Goal: Task Accomplishment & Management: Manage account settings

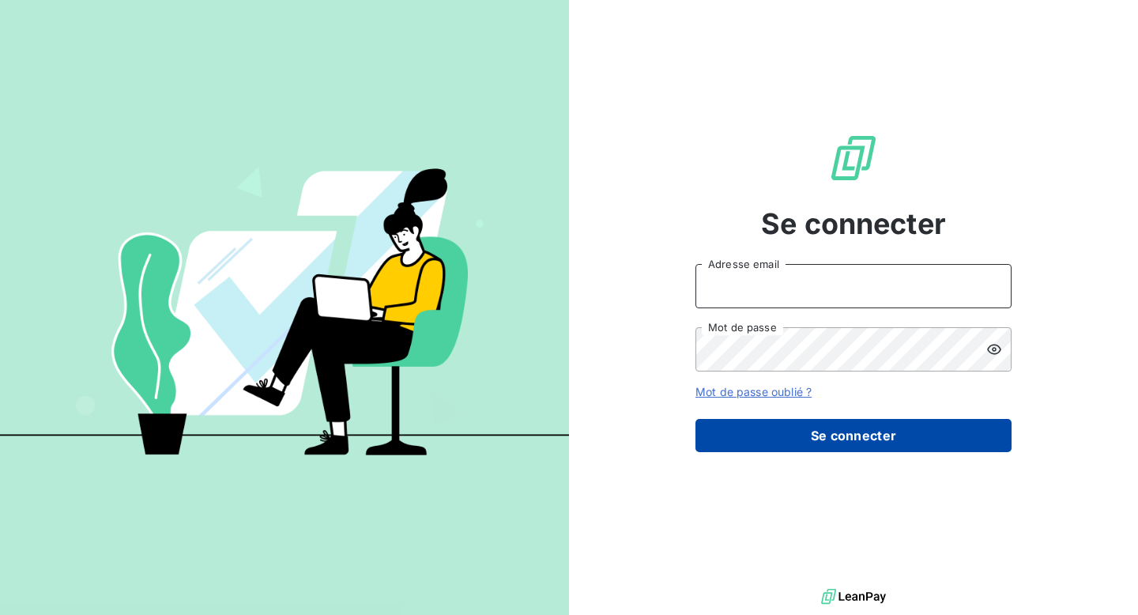
type input "[EMAIL_ADDRESS][DOMAIN_NAME]"
click at [817, 442] on button "Se connecter" at bounding box center [854, 435] width 316 height 33
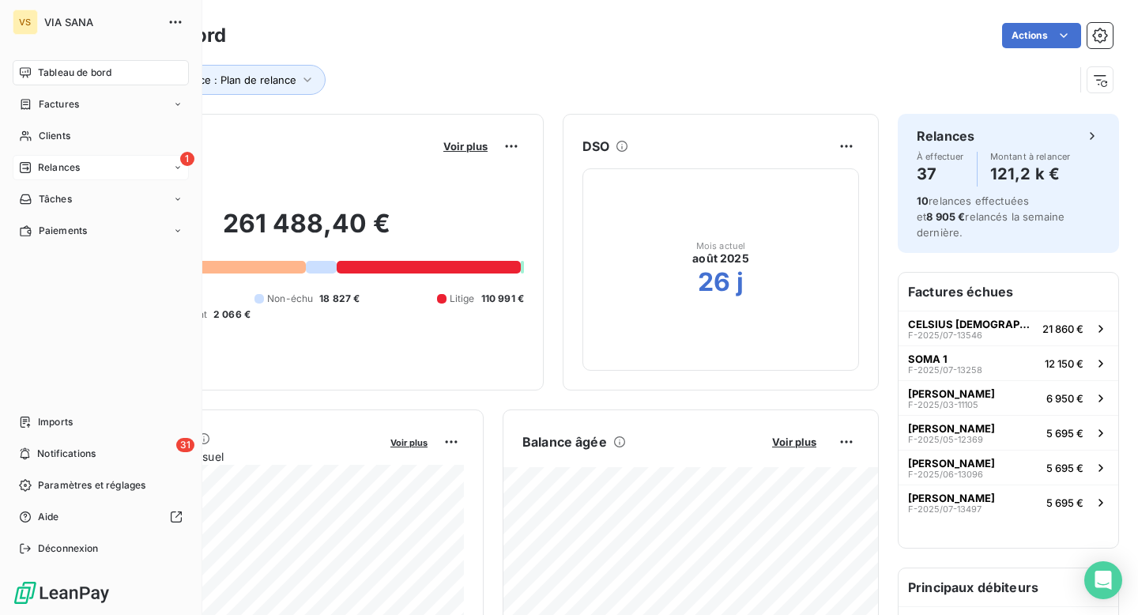
click at [82, 172] on div "1 Relances" at bounding box center [101, 167] width 176 height 25
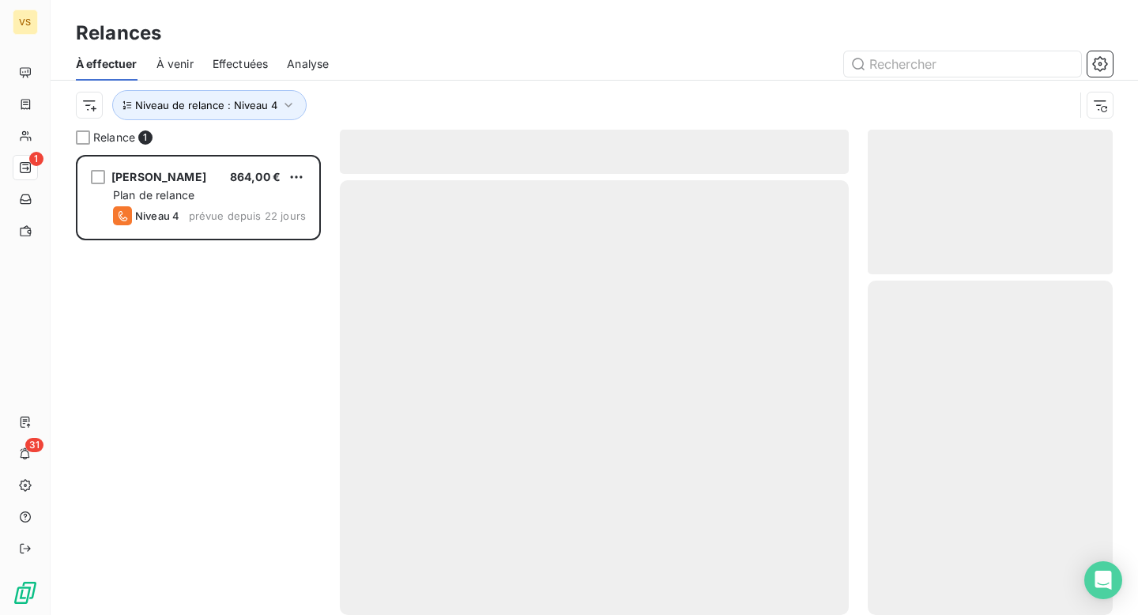
scroll to position [460, 245]
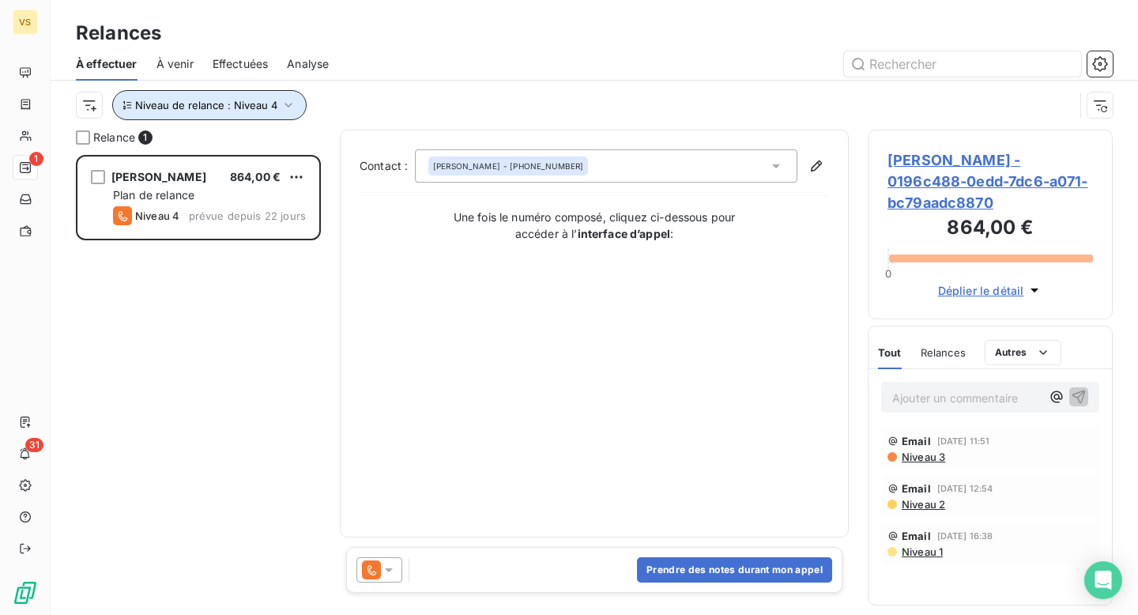
click at [196, 100] on span "Niveau de relance : Niveau 4" at bounding box center [206, 105] width 142 height 13
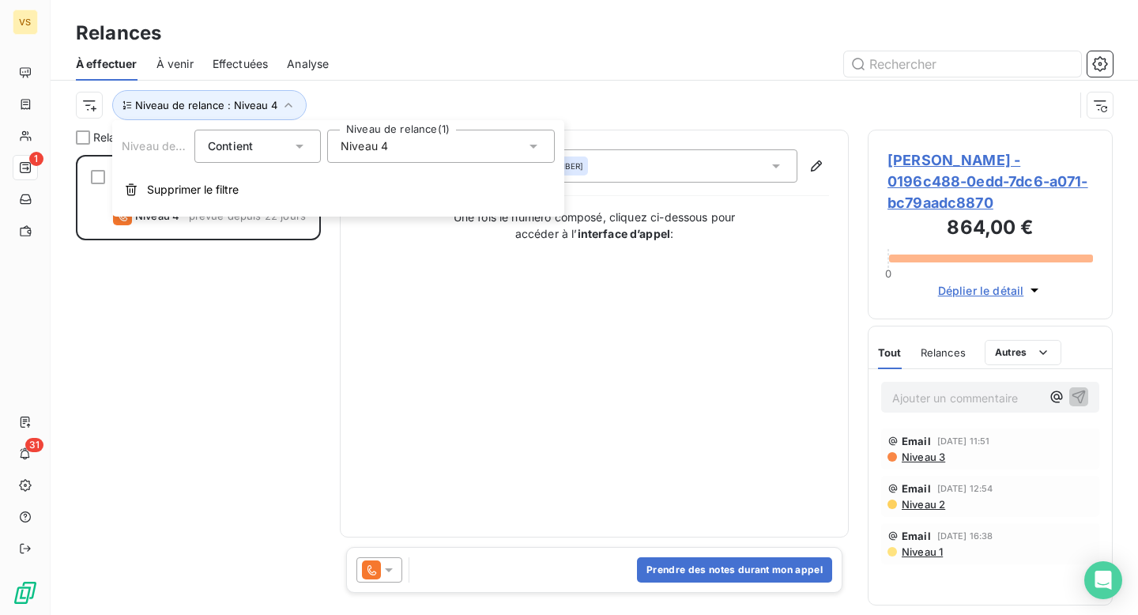
click at [358, 145] on span "Niveau 4" at bounding box center [364, 146] width 47 height 16
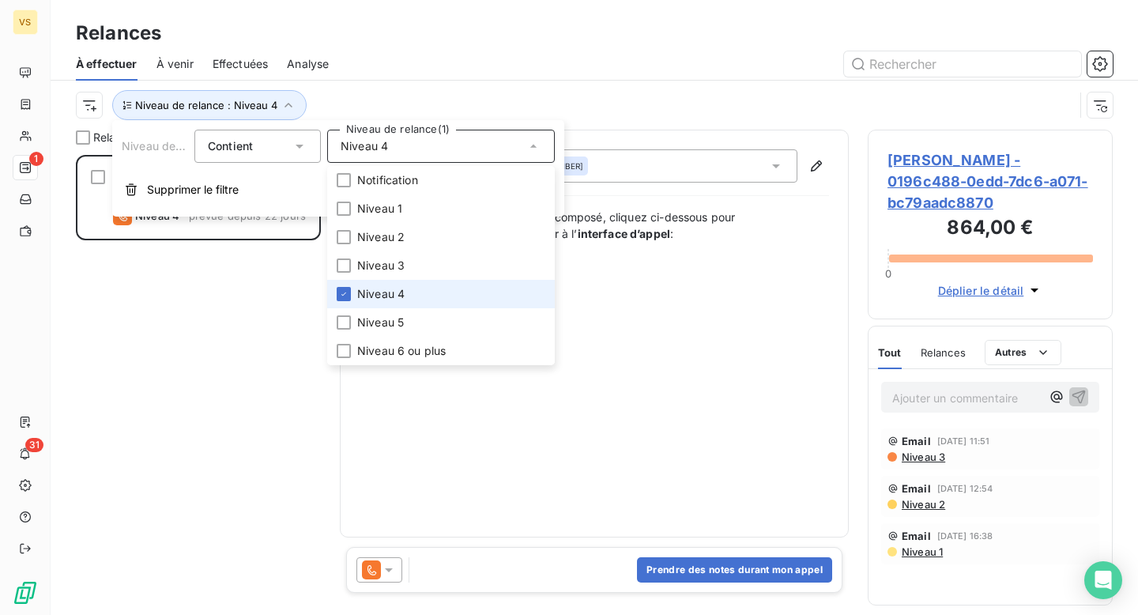
click at [392, 285] on li "Niveau 4" at bounding box center [441, 294] width 228 height 28
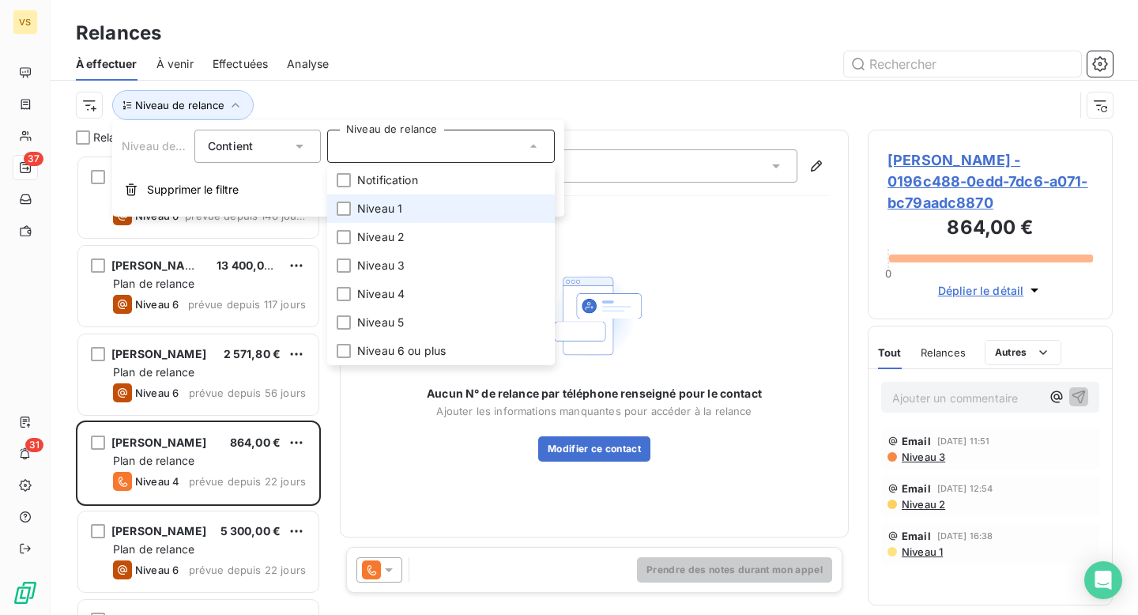
click at [416, 205] on li "Niveau 1" at bounding box center [441, 208] width 228 height 28
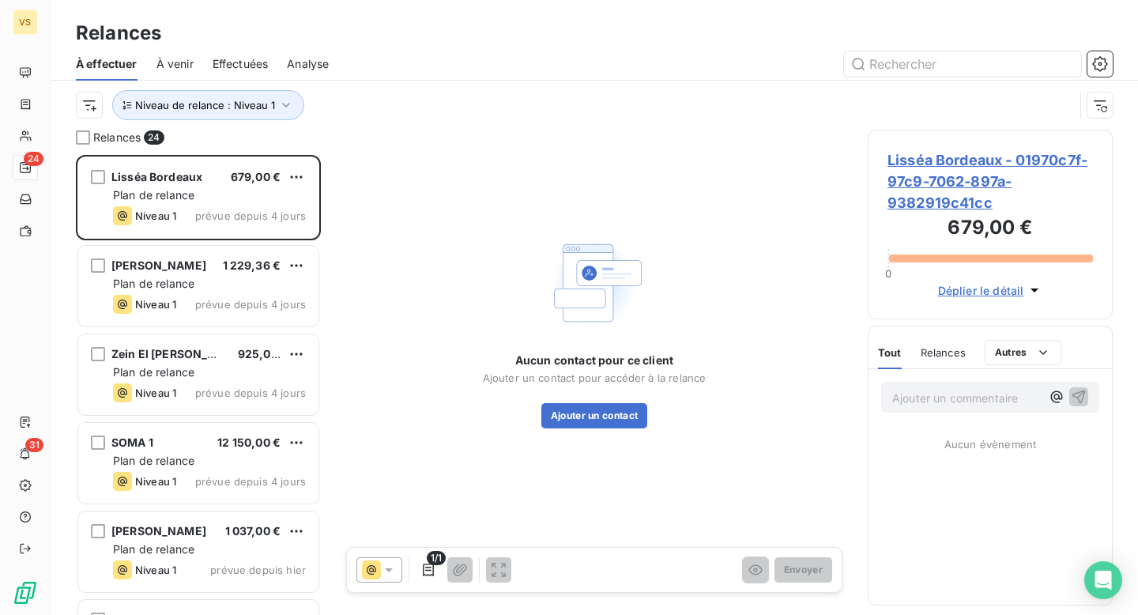
click at [411, 85] on div "Niveau de relance : Niveau 1" at bounding box center [594, 105] width 1037 height 49
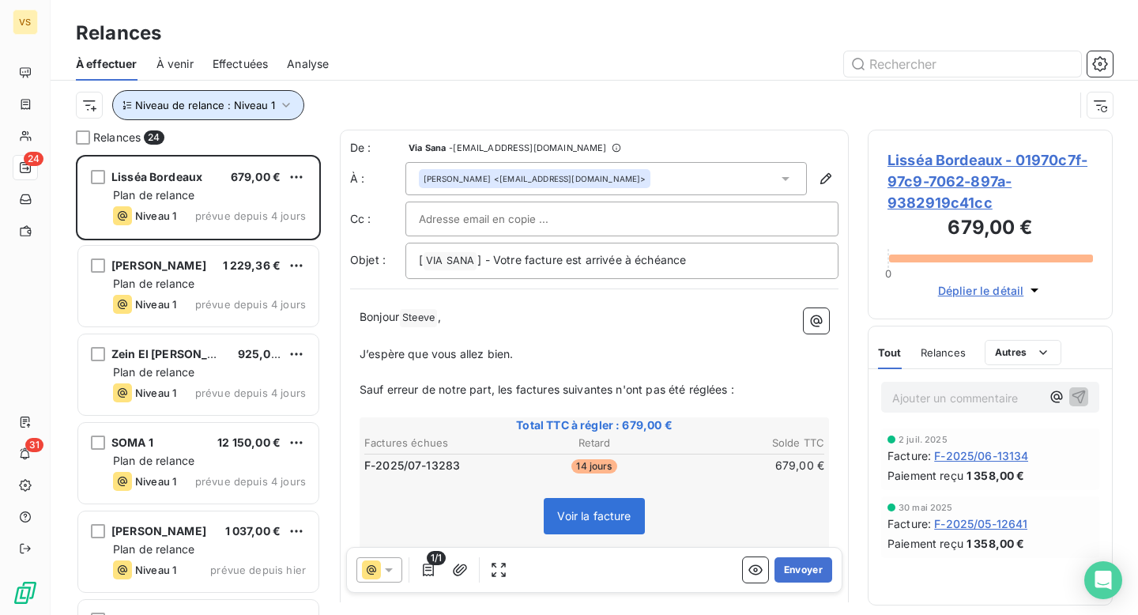
click at [236, 93] on button "Niveau de relance : Niveau 1" at bounding box center [208, 105] width 192 height 30
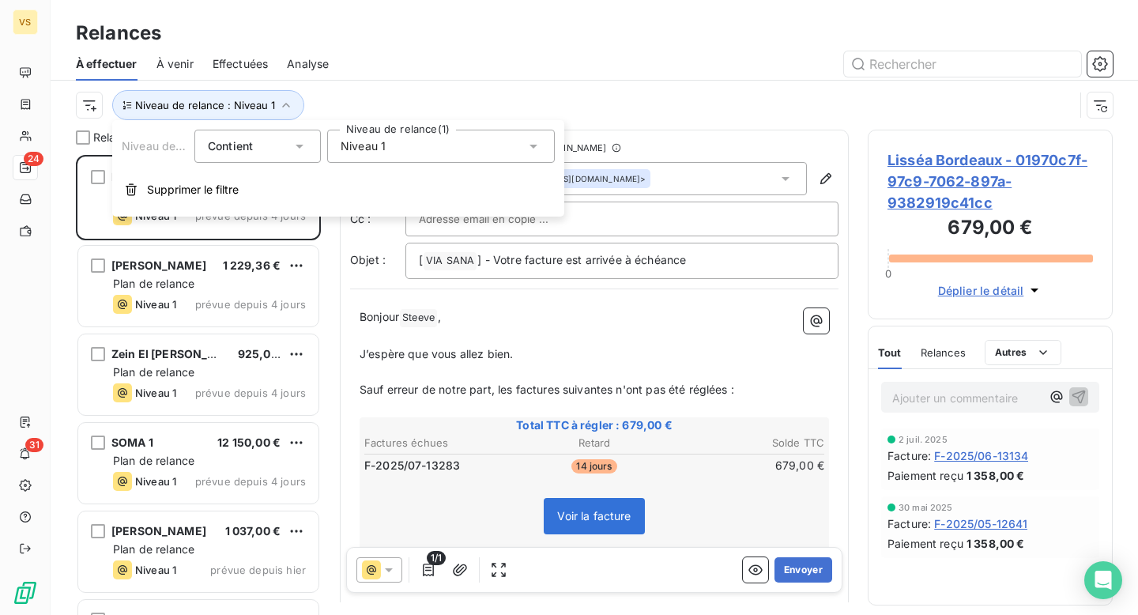
click at [364, 147] on span "Niveau 1" at bounding box center [363, 146] width 45 height 16
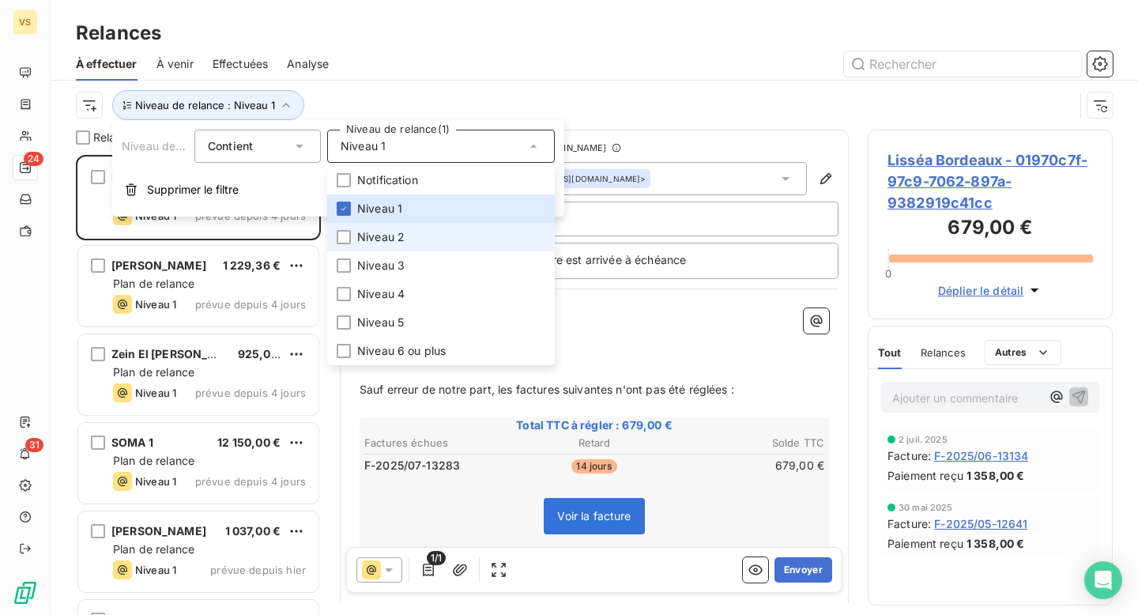
click at [403, 232] on span "Niveau 2" at bounding box center [380, 237] width 47 height 16
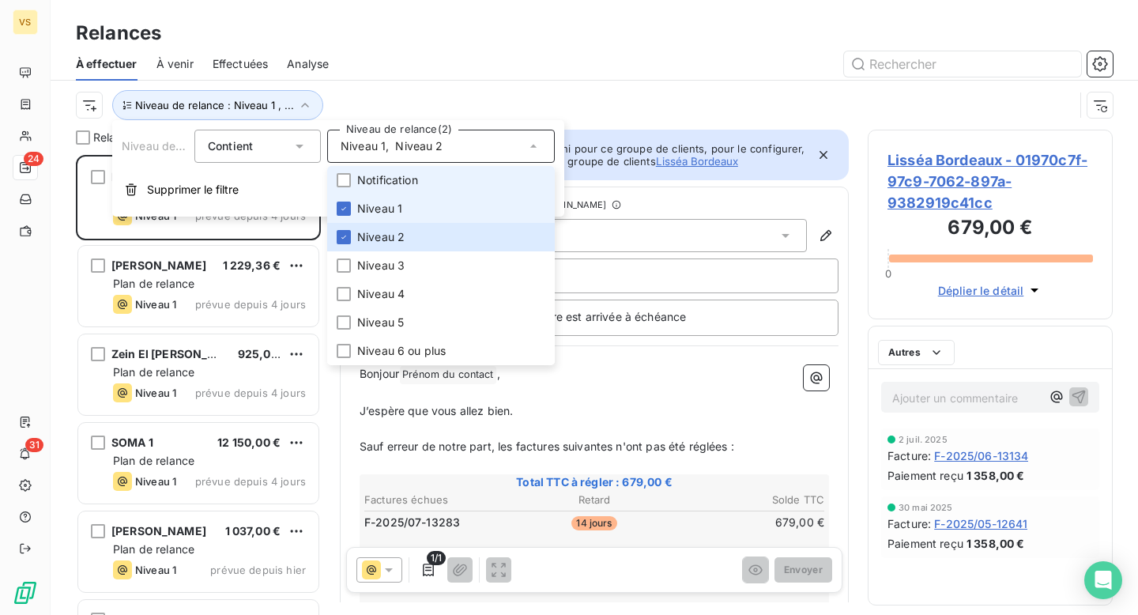
scroll to position [460, 245]
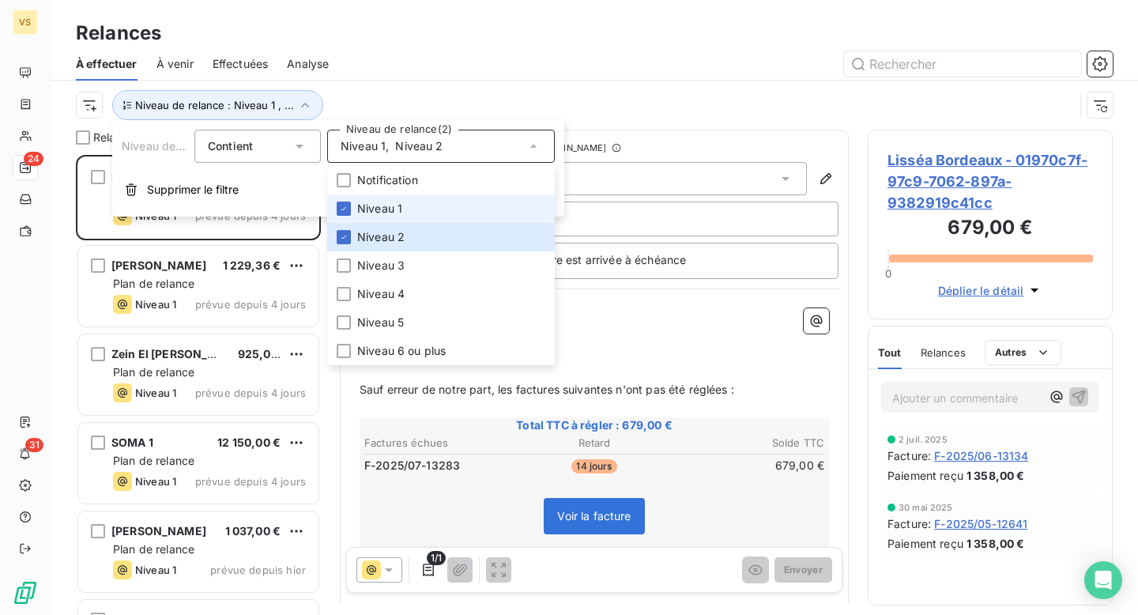
click at [398, 213] on span "Niveau 1" at bounding box center [379, 209] width 45 height 16
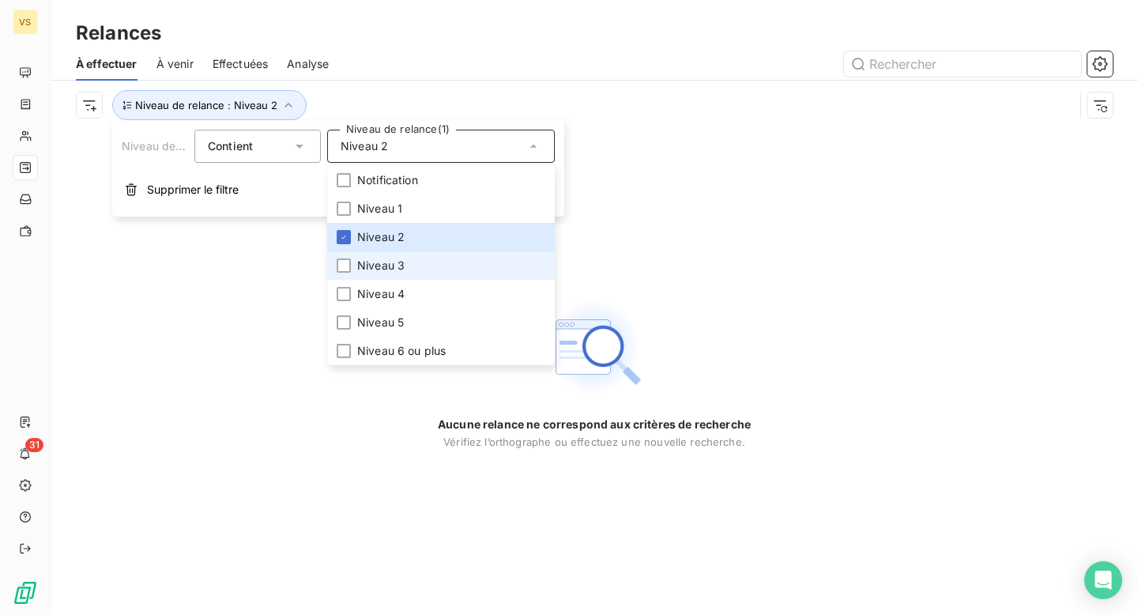
click at [397, 271] on span "Niveau 3" at bounding box center [380, 266] width 47 height 16
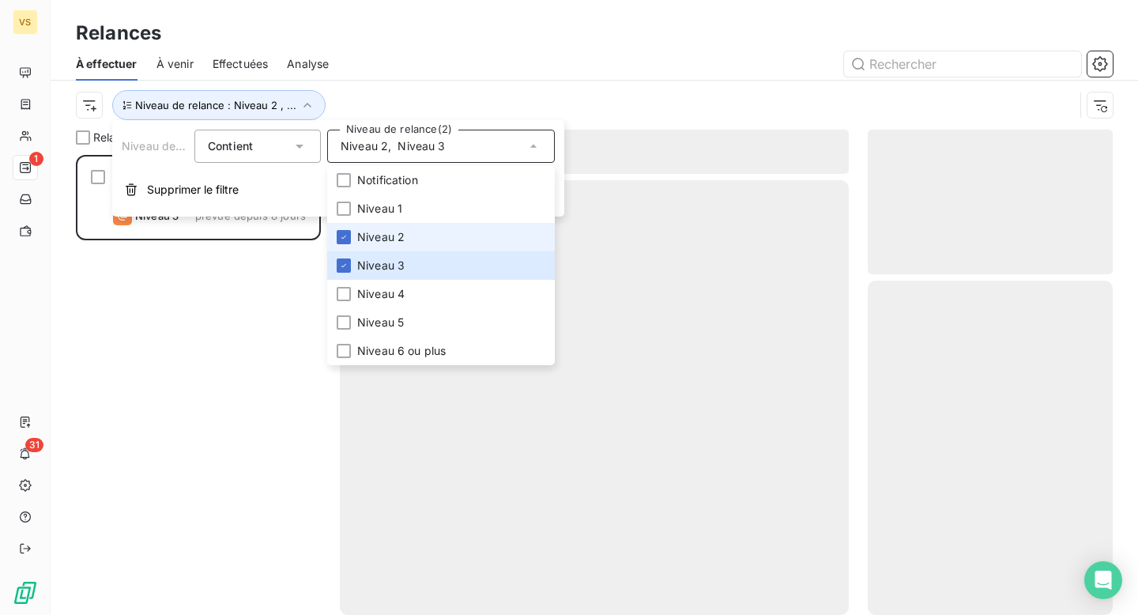
scroll to position [460, 245]
click at [411, 239] on li "Niveau 2" at bounding box center [441, 237] width 228 height 28
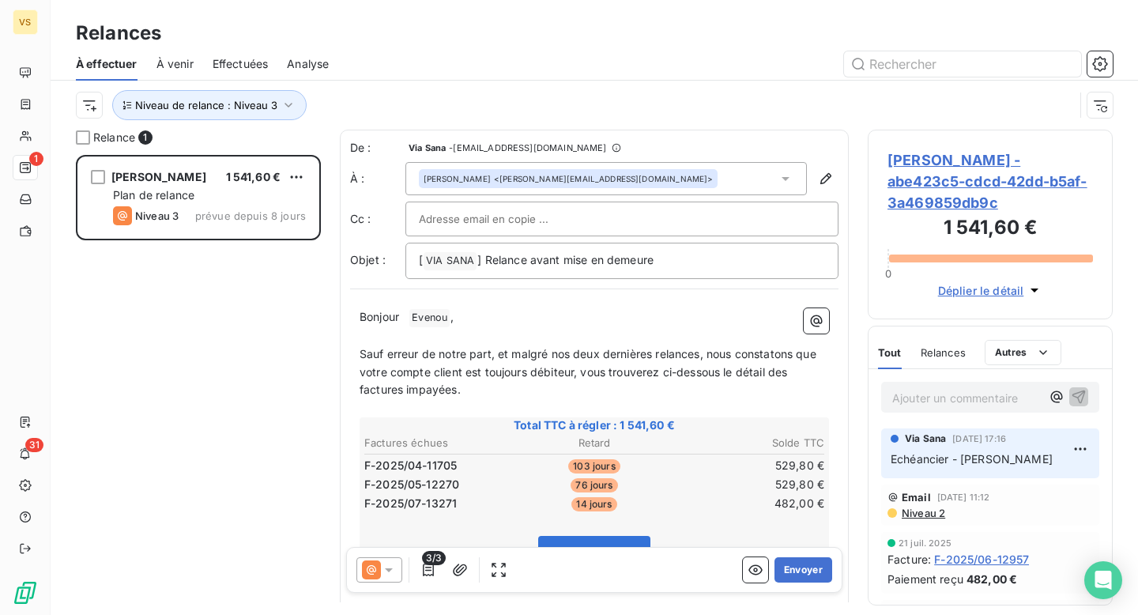
click at [375, 65] on div at bounding box center [730, 63] width 765 height 25
click at [210, 81] on div "Niveau de relance : Niveau 3" at bounding box center [594, 105] width 1037 height 49
click at [209, 107] on span "Niveau de relance : Niveau 3" at bounding box center [206, 105] width 142 height 13
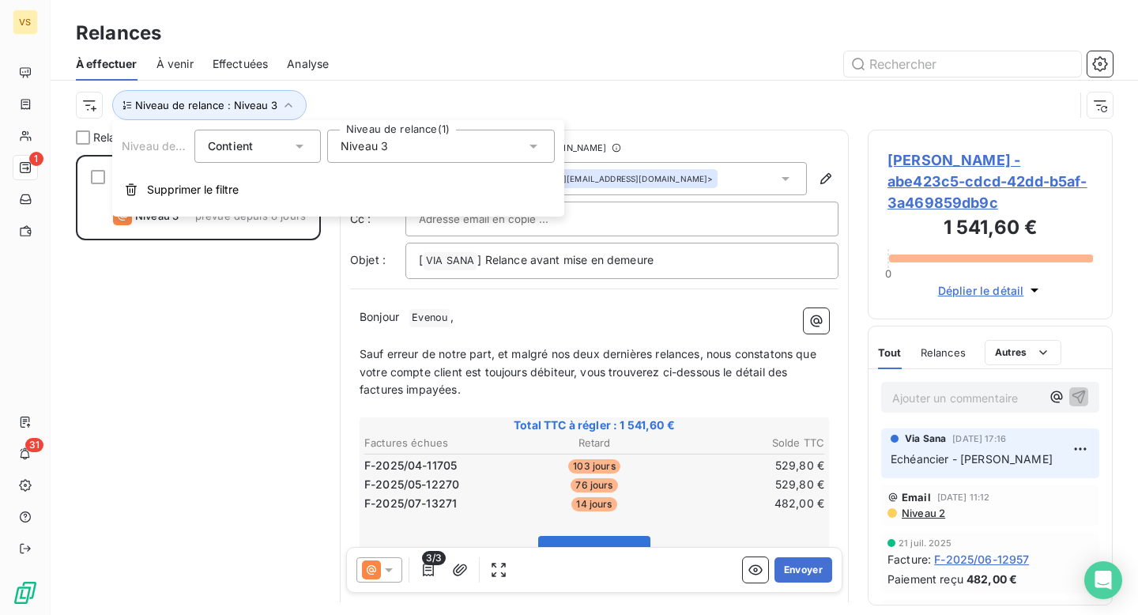
click at [395, 159] on div "Niveau 3" at bounding box center [441, 146] width 228 height 33
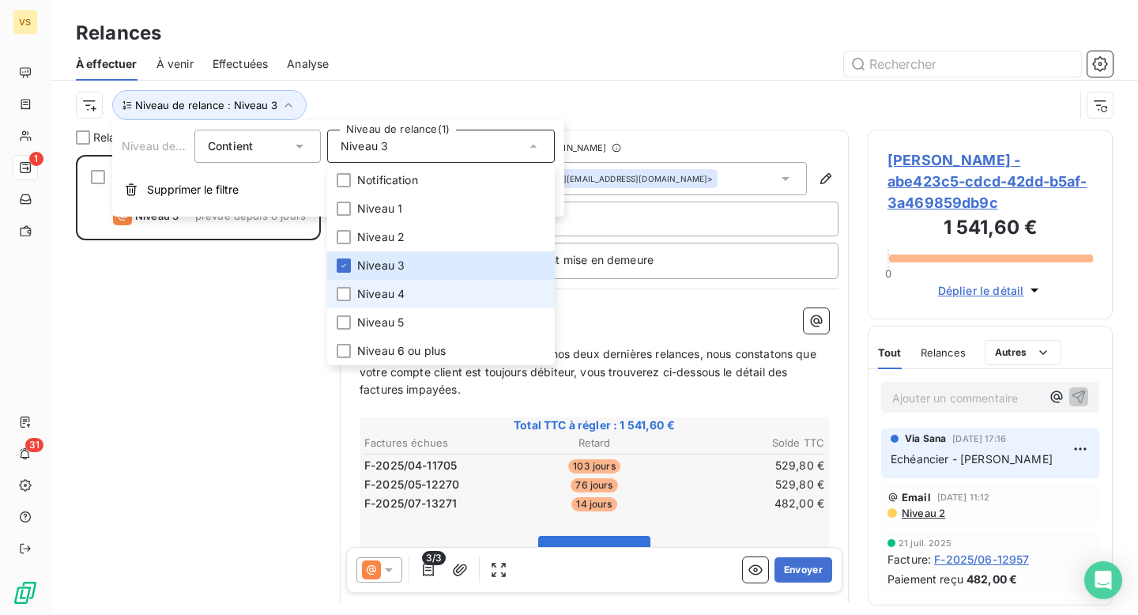
click at [398, 281] on li "Niveau 4" at bounding box center [441, 294] width 228 height 28
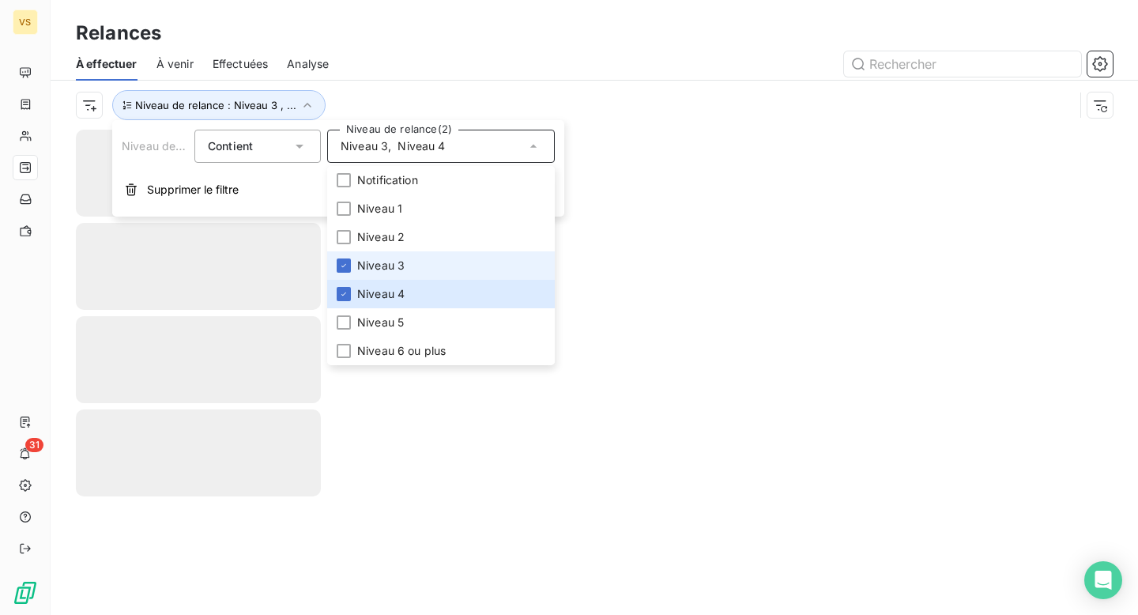
click at [415, 272] on li "Niveau 3" at bounding box center [441, 265] width 228 height 28
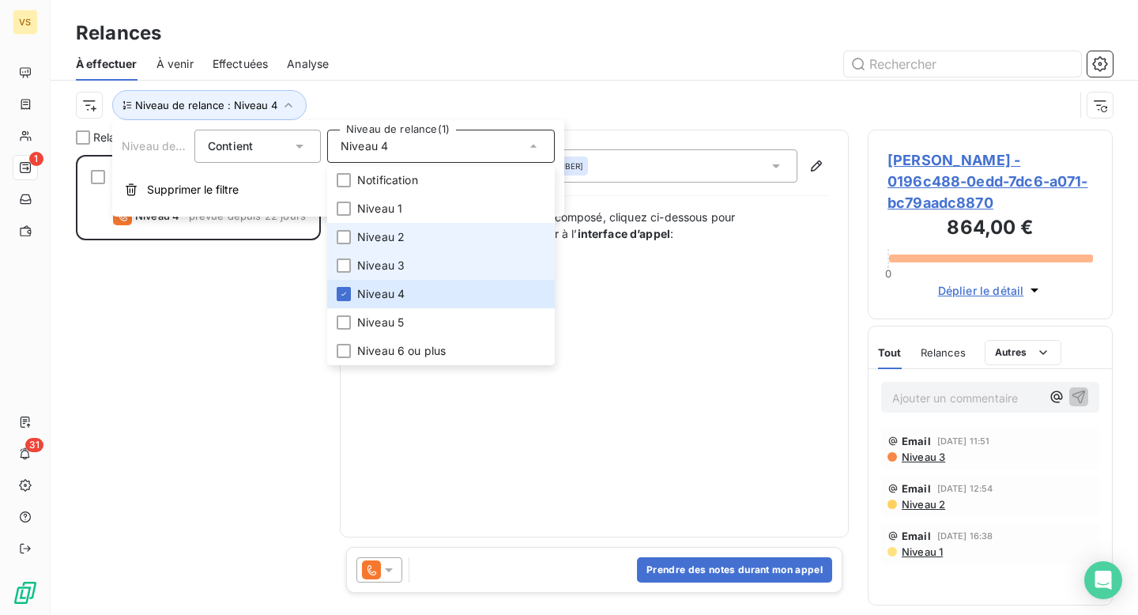
scroll to position [460, 245]
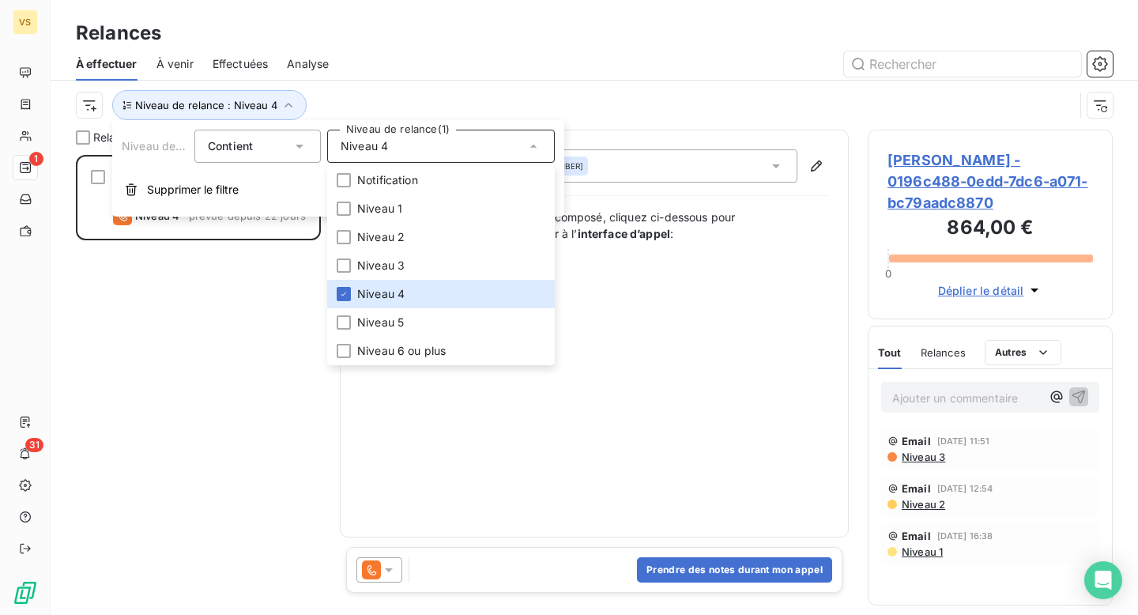
click at [362, 74] on div at bounding box center [730, 63] width 765 height 25
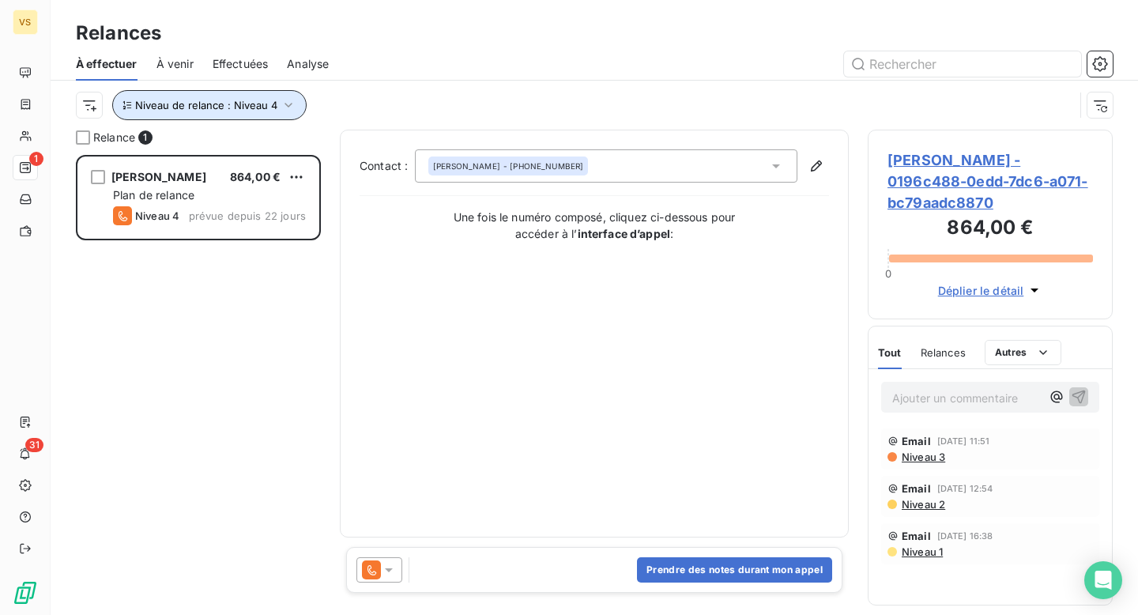
click at [238, 96] on button "Niveau de relance : Niveau 4" at bounding box center [209, 105] width 194 height 30
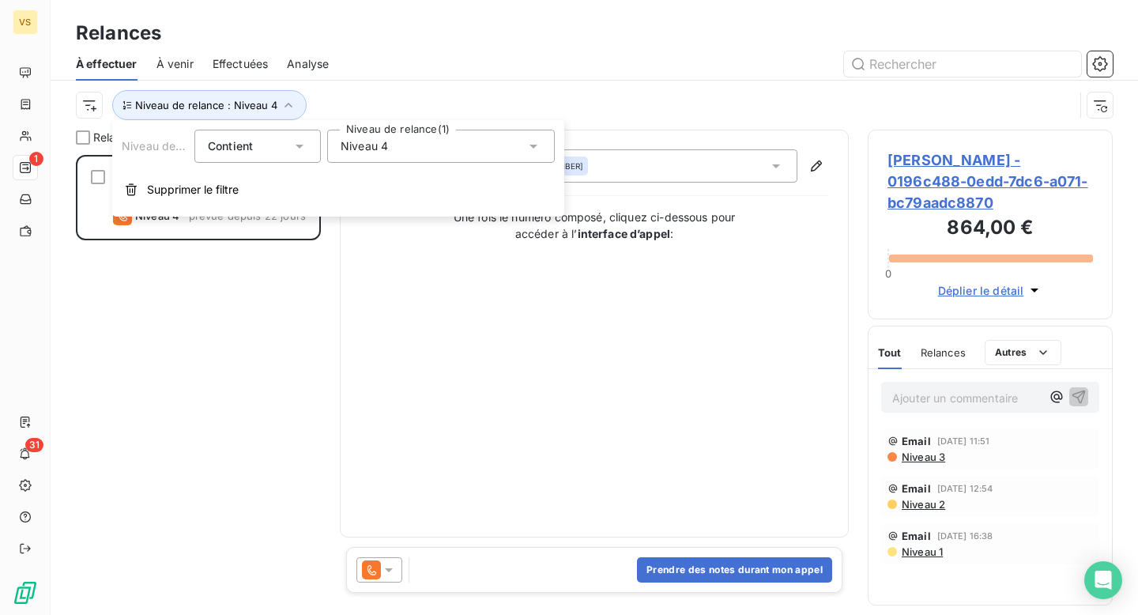
click at [393, 156] on div "Niveau 4" at bounding box center [441, 146] width 228 height 33
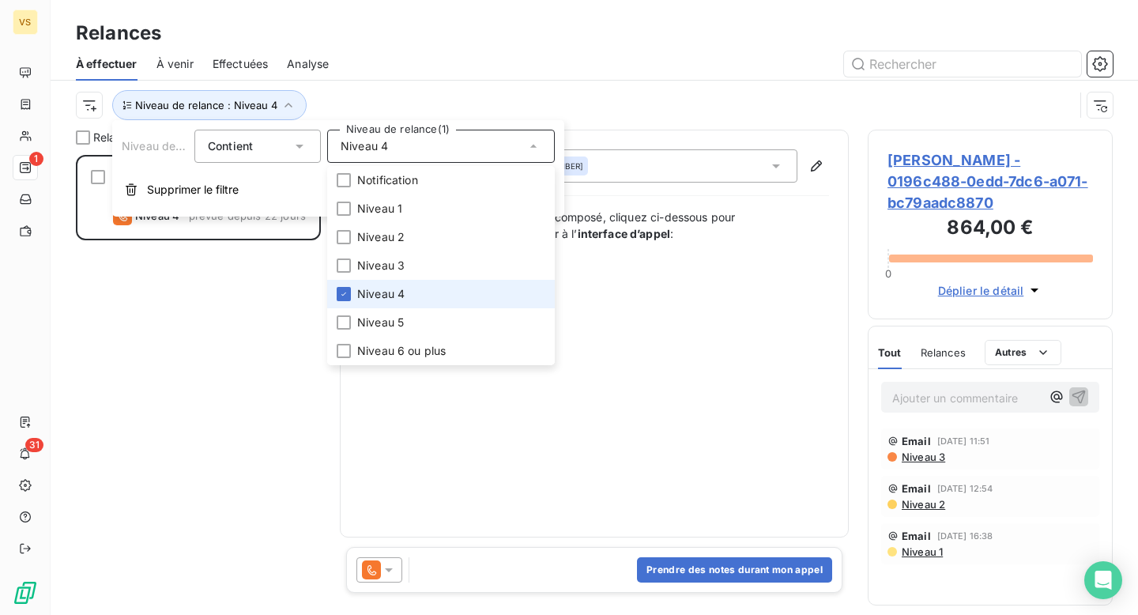
click at [392, 286] on span "Niveau 4" at bounding box center [380, 294] width 47 height 16
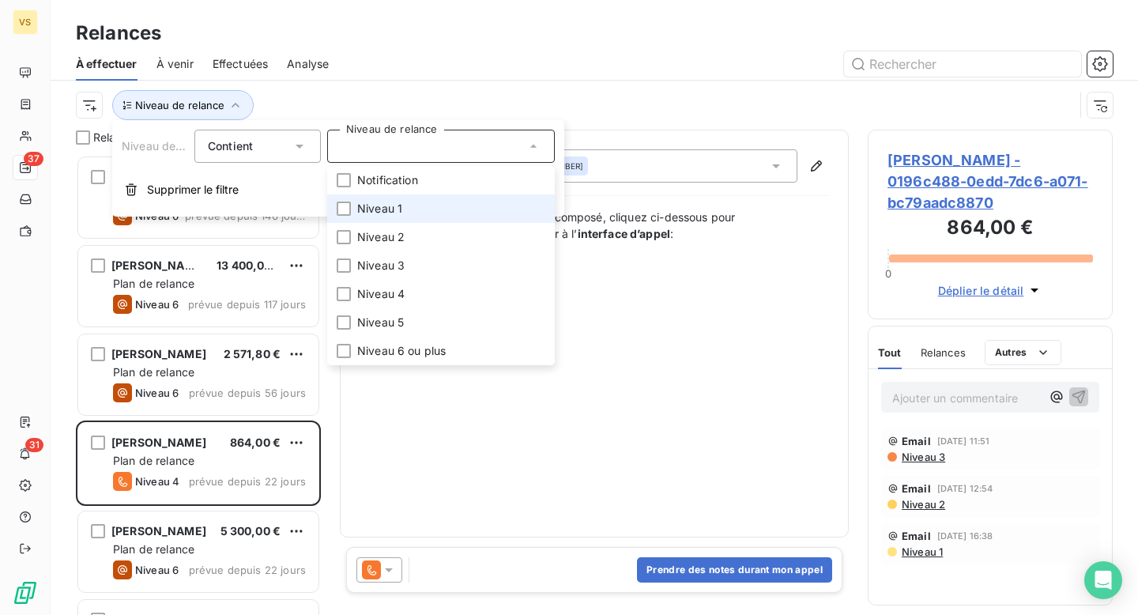
click at [413, 217] on li "Niveau 1" at bounding box center [441, 208] width 228 height 28
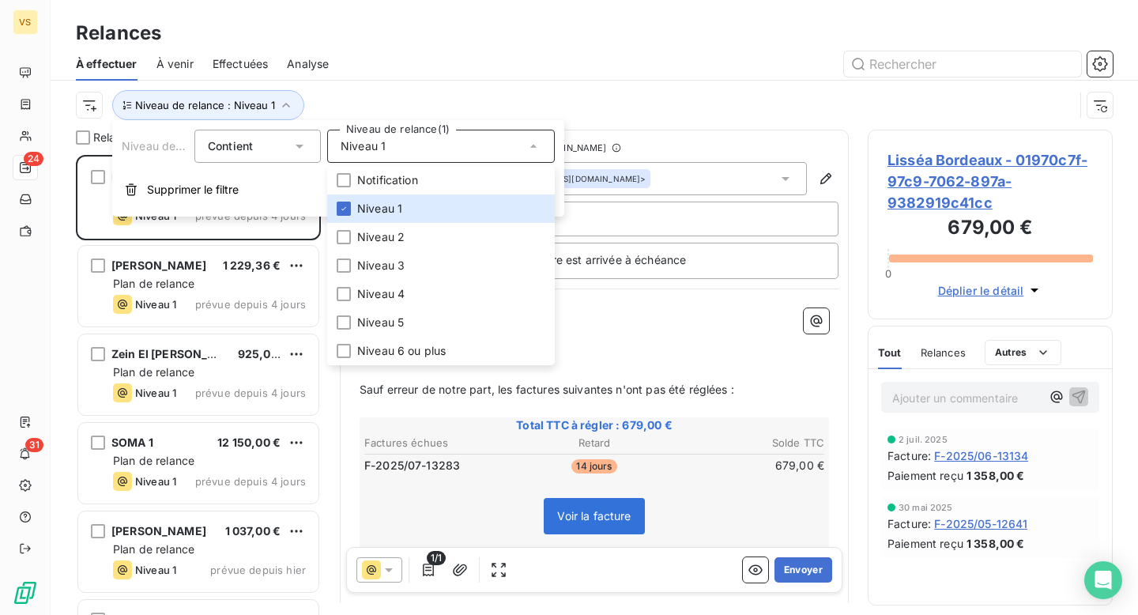
click at [420, 81] on div "Niveau de relance : Niveau 1" at bounding box center [594, 105] width 1037 height 49
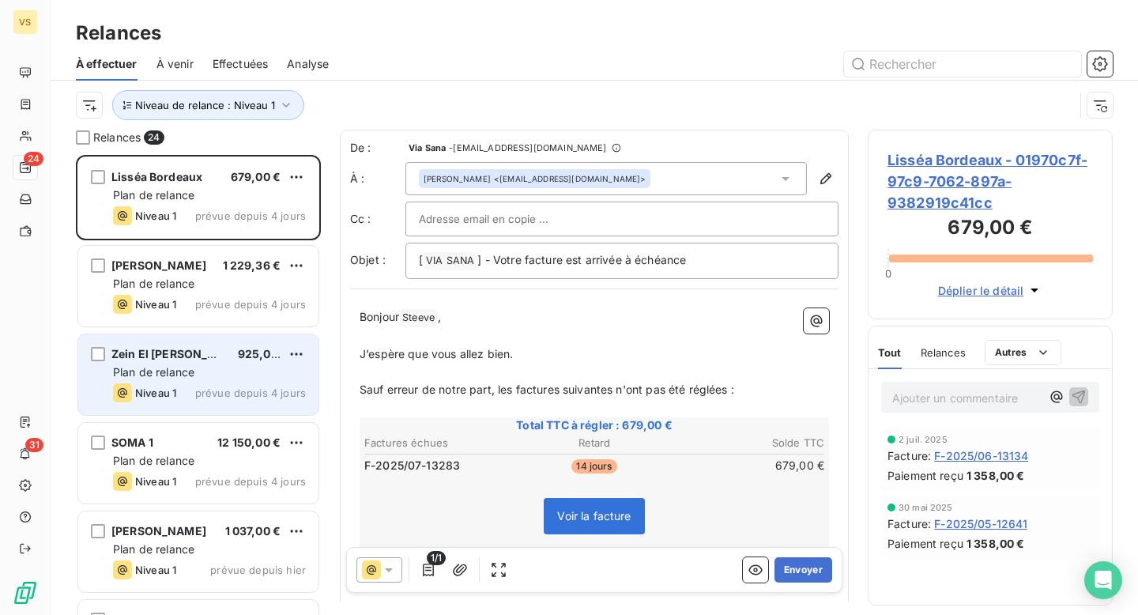
click at [196, 371] on div "Plan de relance" at bounding box center [209, 372] width 193 height 16
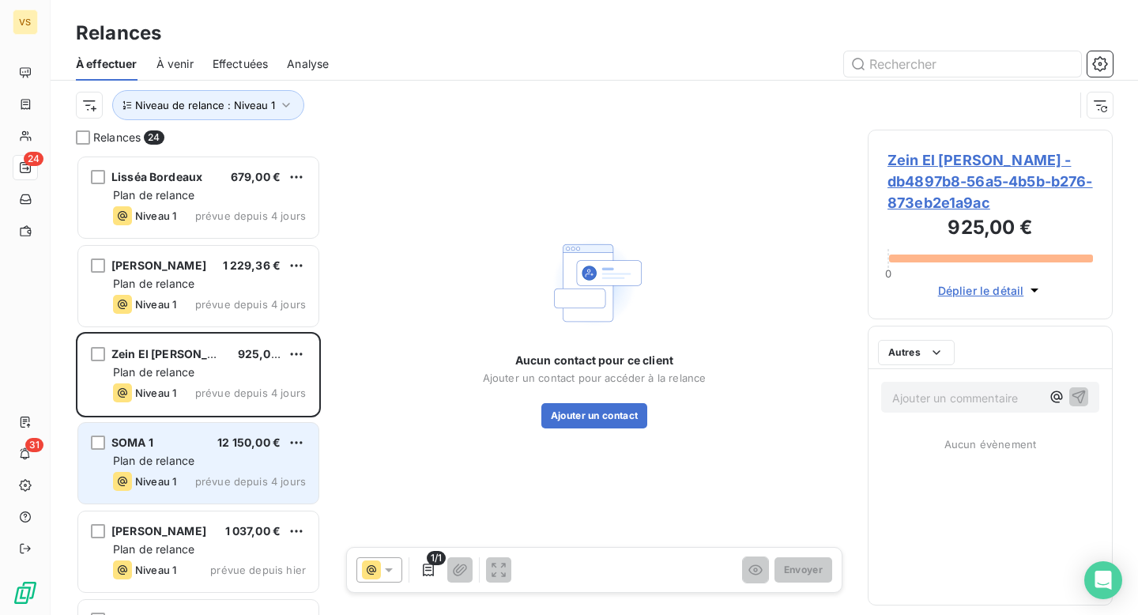
click at [202, 454] on div "Plan de relance" at bounding box center [209, 461] width 193 height 16
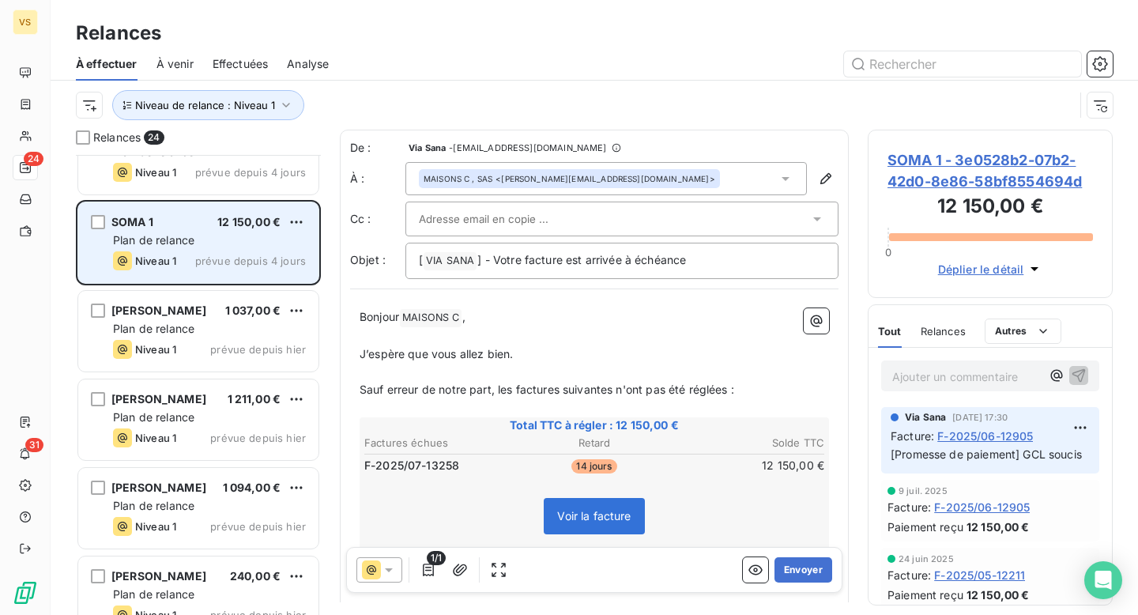
scroll to position [228, 0]
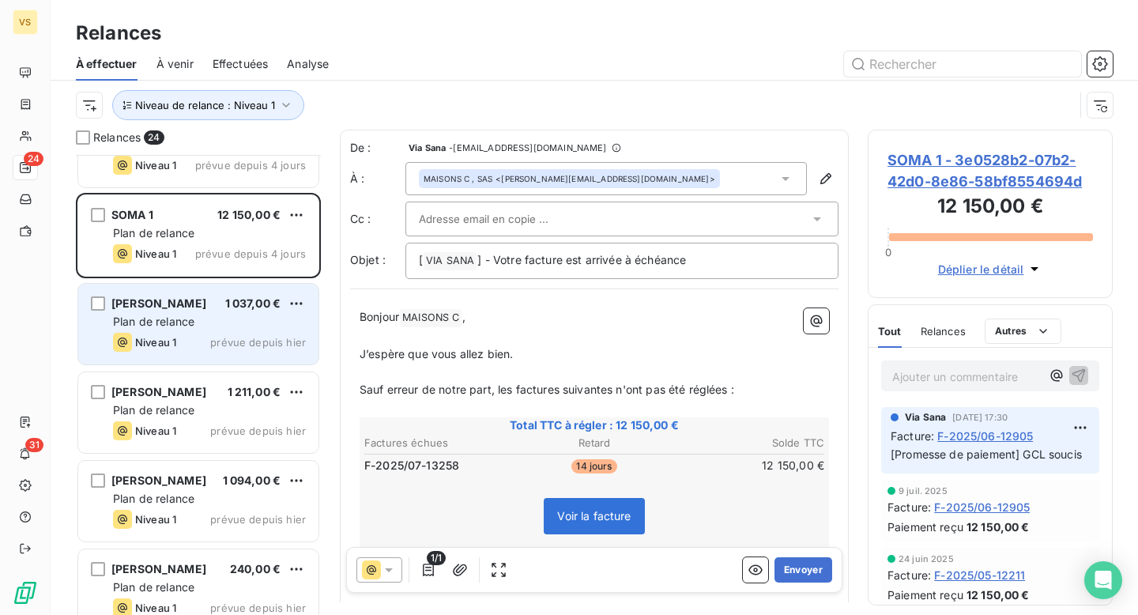
click at [227, 326] on div "Plan de relance" at bounding box center [209, 322] width 193 height 16
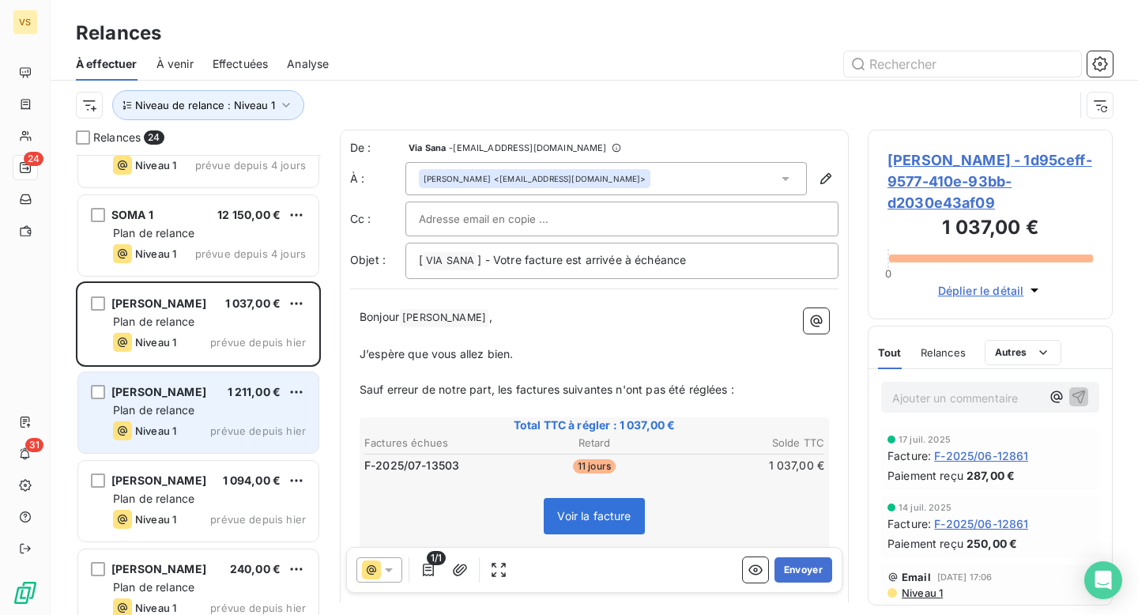
click at [223, 419] on div "[PERSON_NAME] 1 211,00 € Plan de relance Niveau 1 prévue depuis [DATE]" at bounding box center [198, 412] width 240 height 81
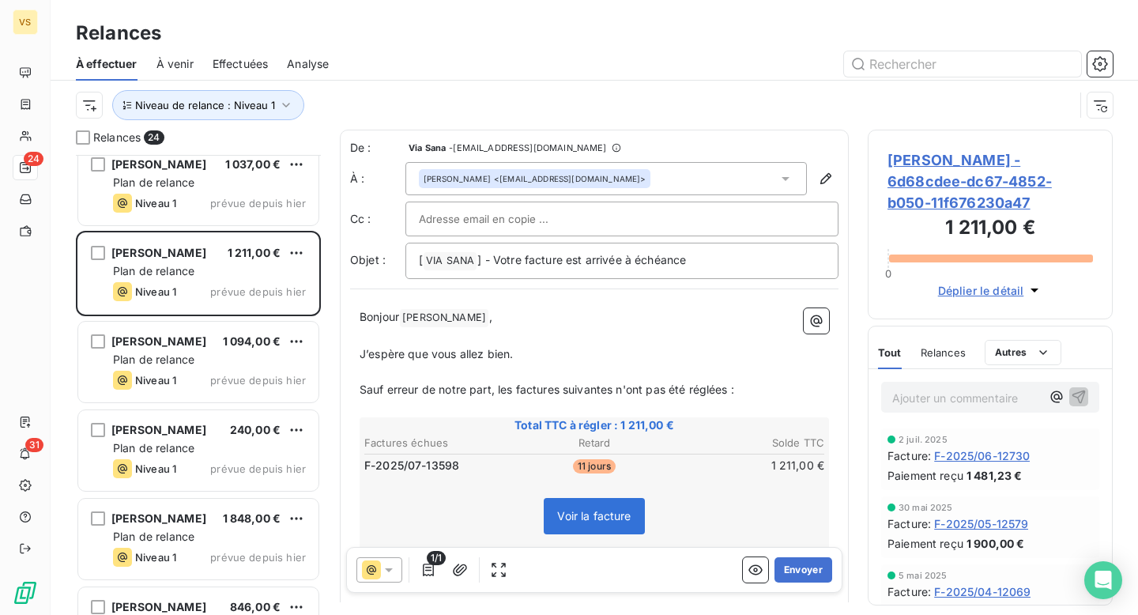
scroll to position [367, 0]
